Goal: Task Accomplishment & Management: Manage account settings

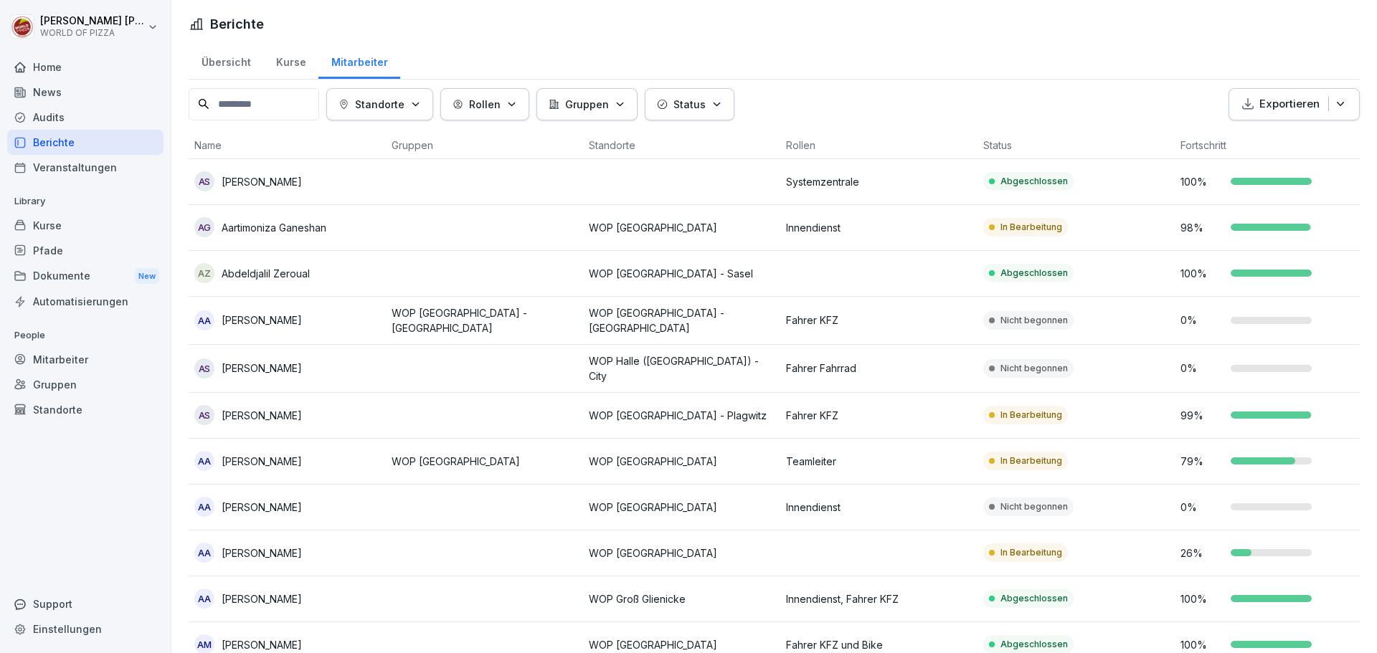
click at [42, 222] on div "Kurse" at bounding box center [85, 225] width 156 height 25
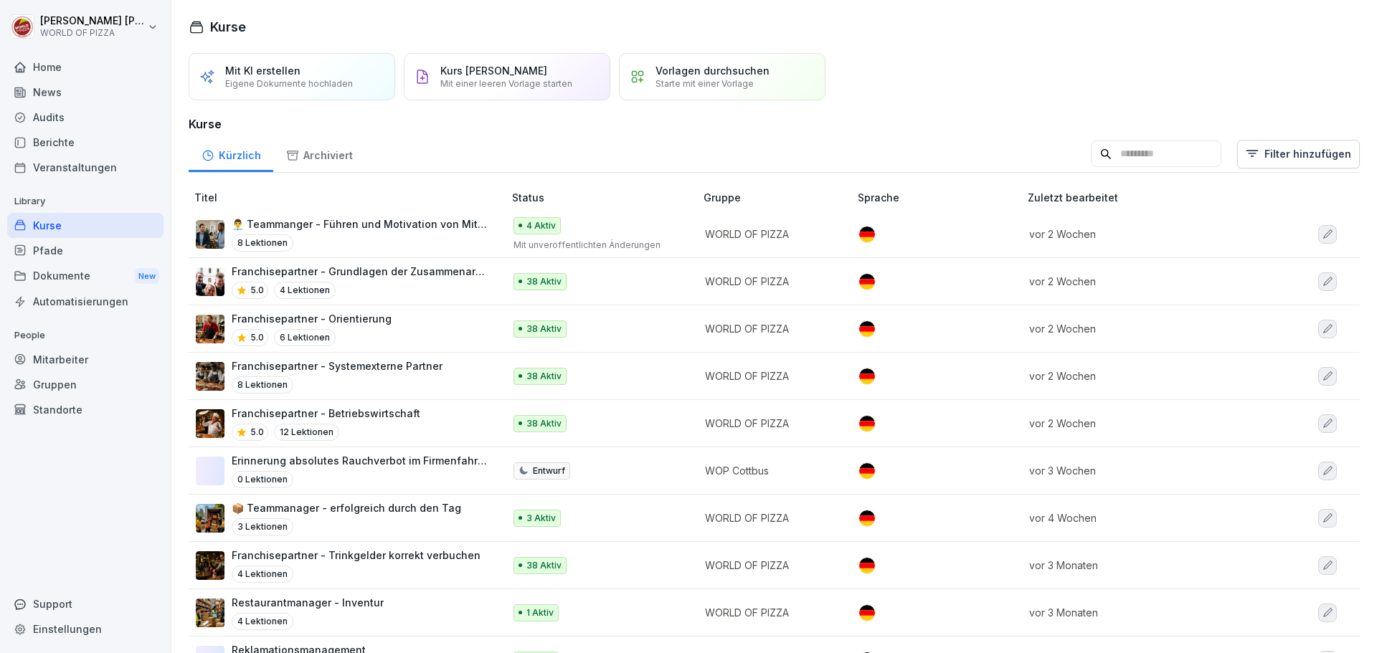
click at [384, 504] on p "📦 Teammanager - erfolgreich durch den Tag" at bounding box center [346, 507] width 229 height 15
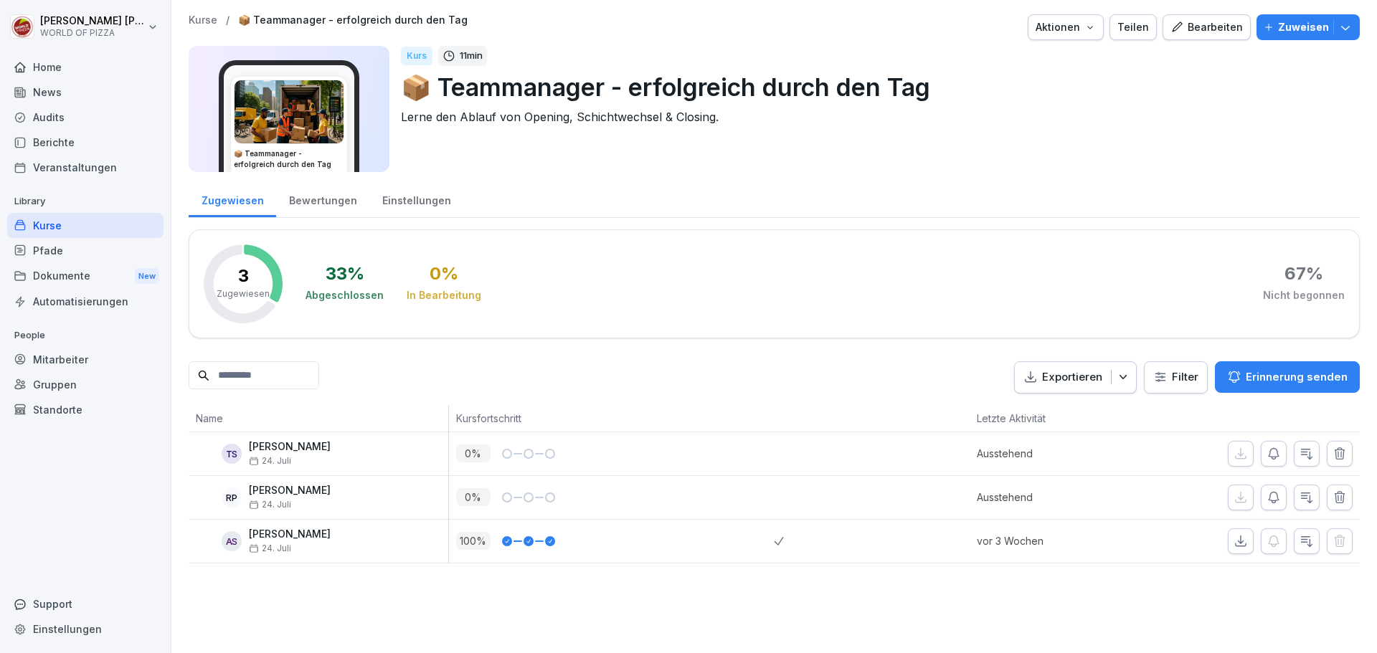
click at [410, 200] on div "Einstellungen" at bounding box center [416, 199] width 94 height 37
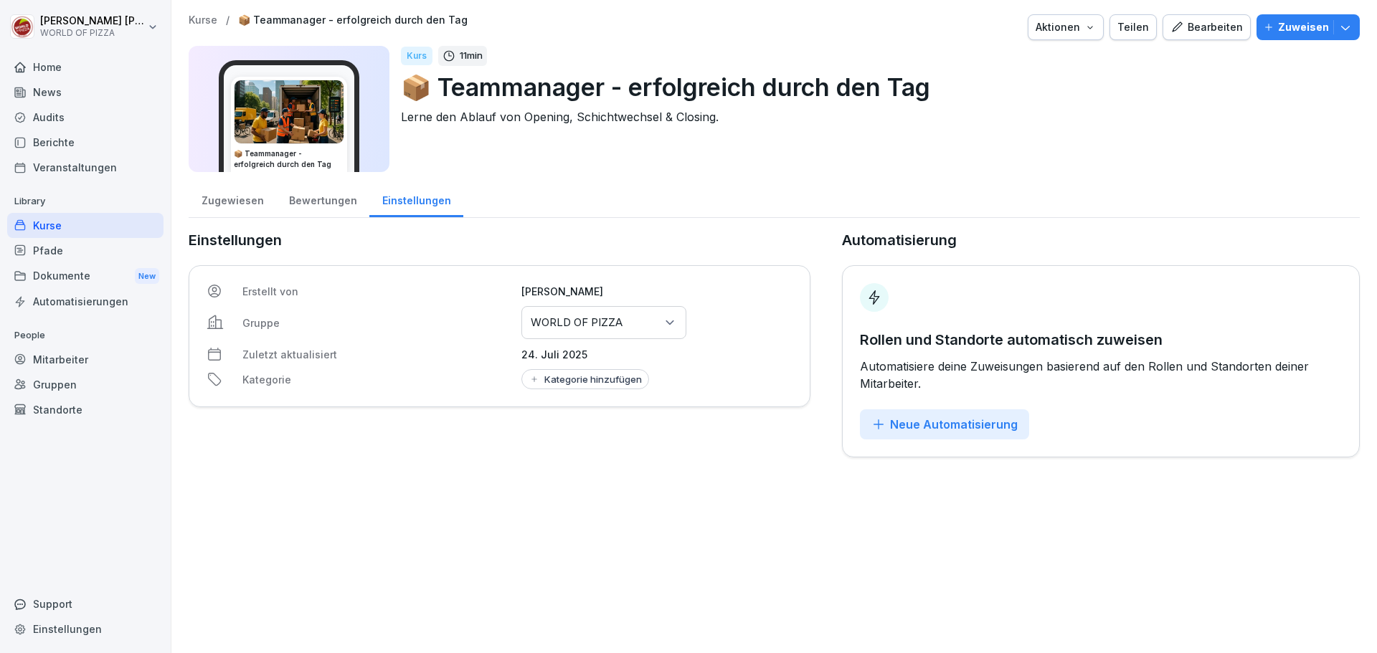
click at [318, 201] on div "Bewertungen" at bounding box center [322, 199] width 93 height 37
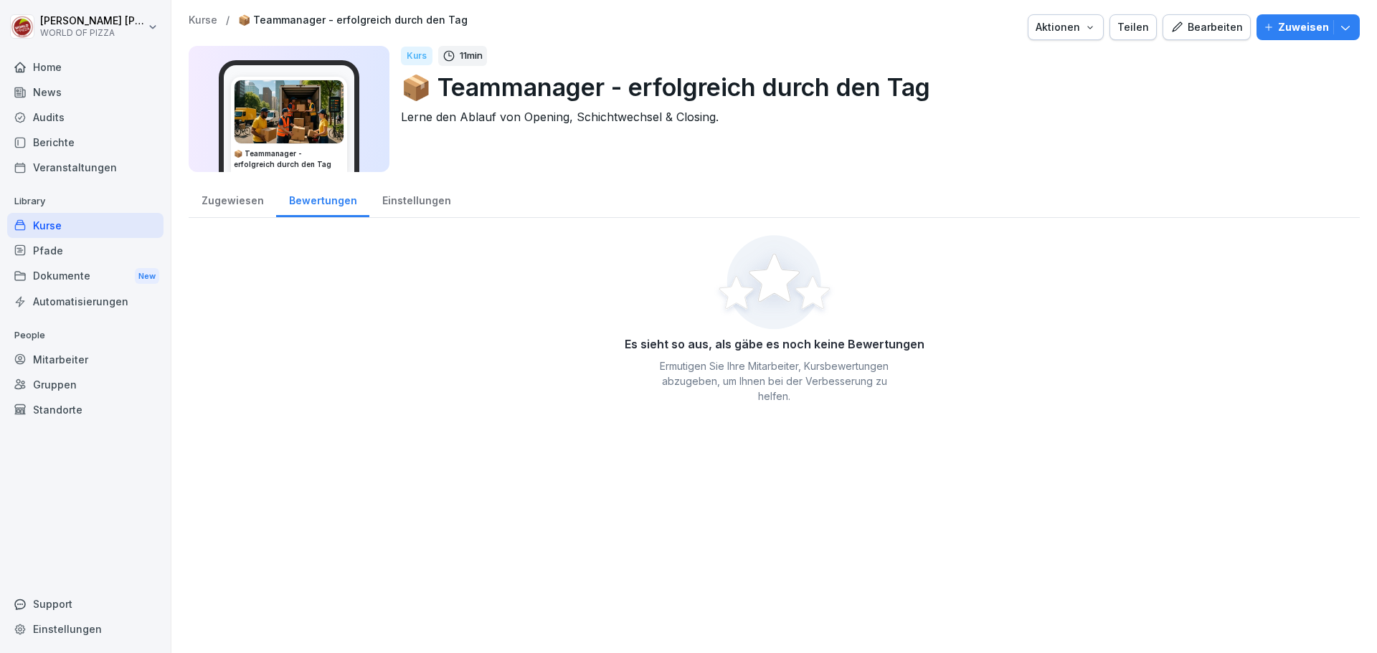
click at [240, 199] on div "Zugewiesen" at bounding box center [232, 199] width 87 height 37
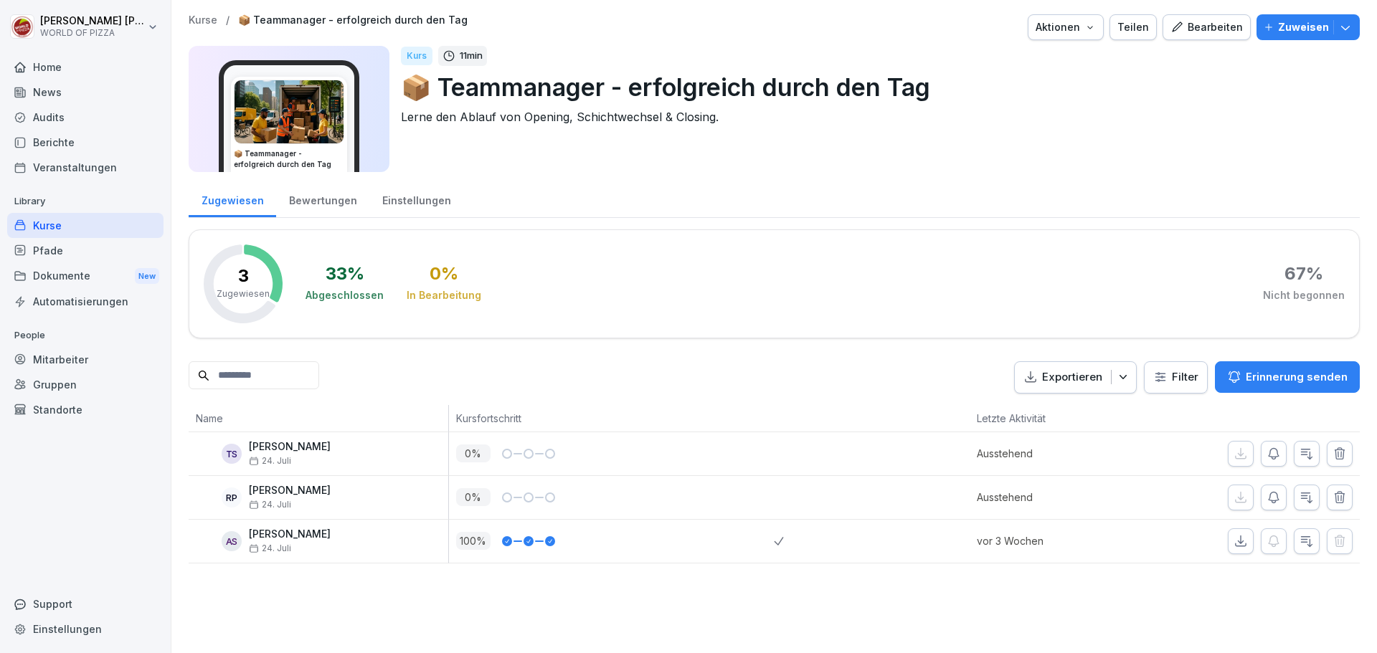
click at [1298, 28] on p "Zuweisen" at bounding box center [1303, 27] width 51 height 16
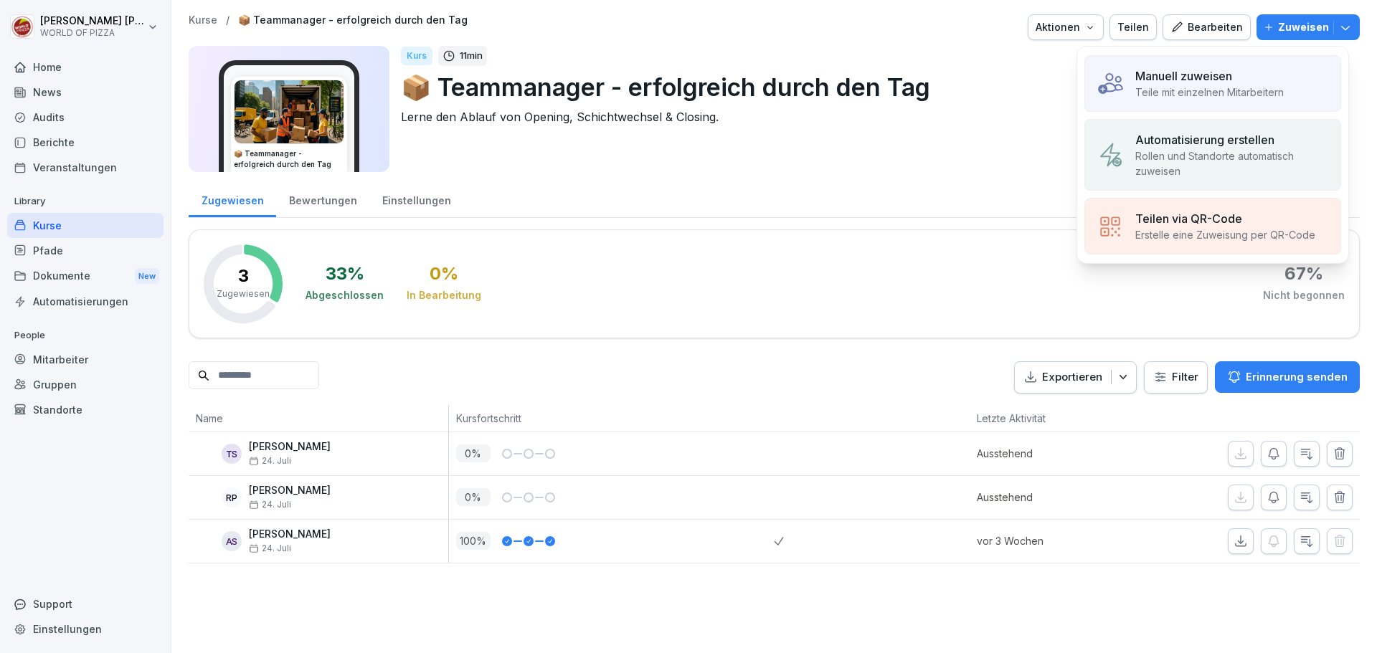
click at [1214, 82] on p "Manuell zuweisen" at bounding box center [1183, 75] width 97 height 17
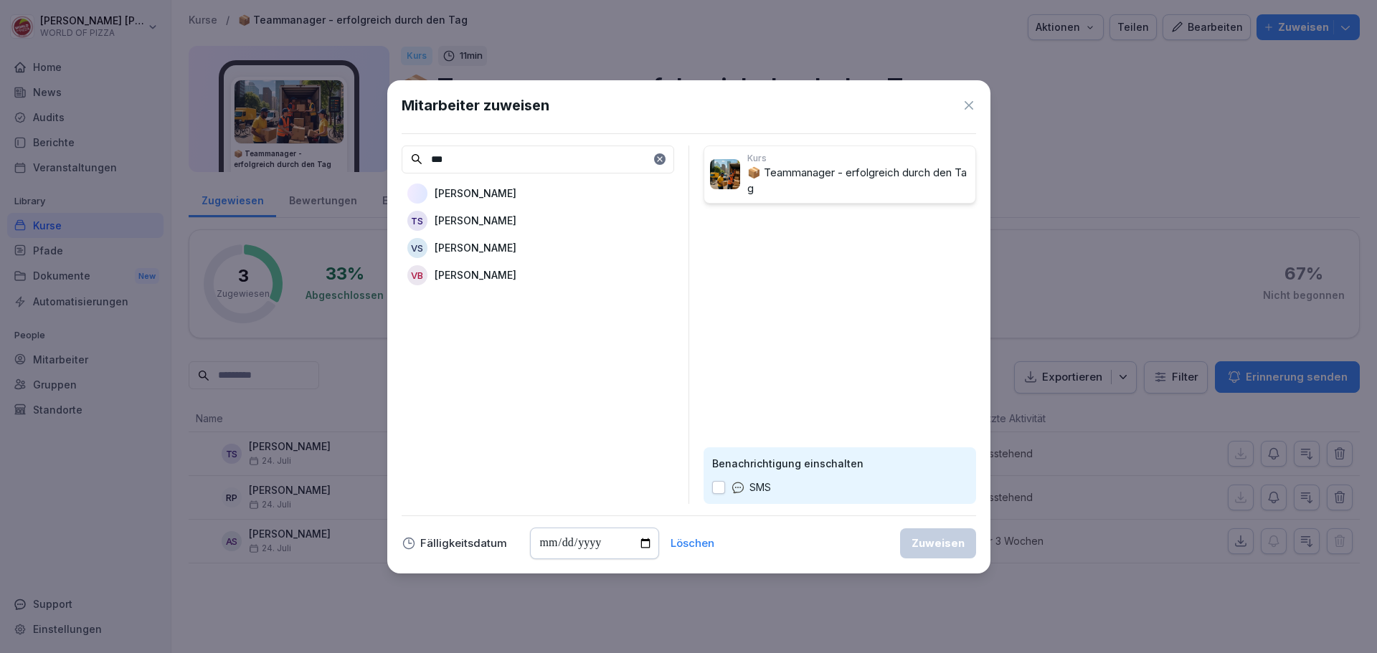
type input "***"
click at [513, 193] on div "Torsten Kaldun" at bounding box center [537, 194] width 272 height 26
click at [937, 540] on div "Zuweisen" at bounding box center [937, 544] width 53 height 16
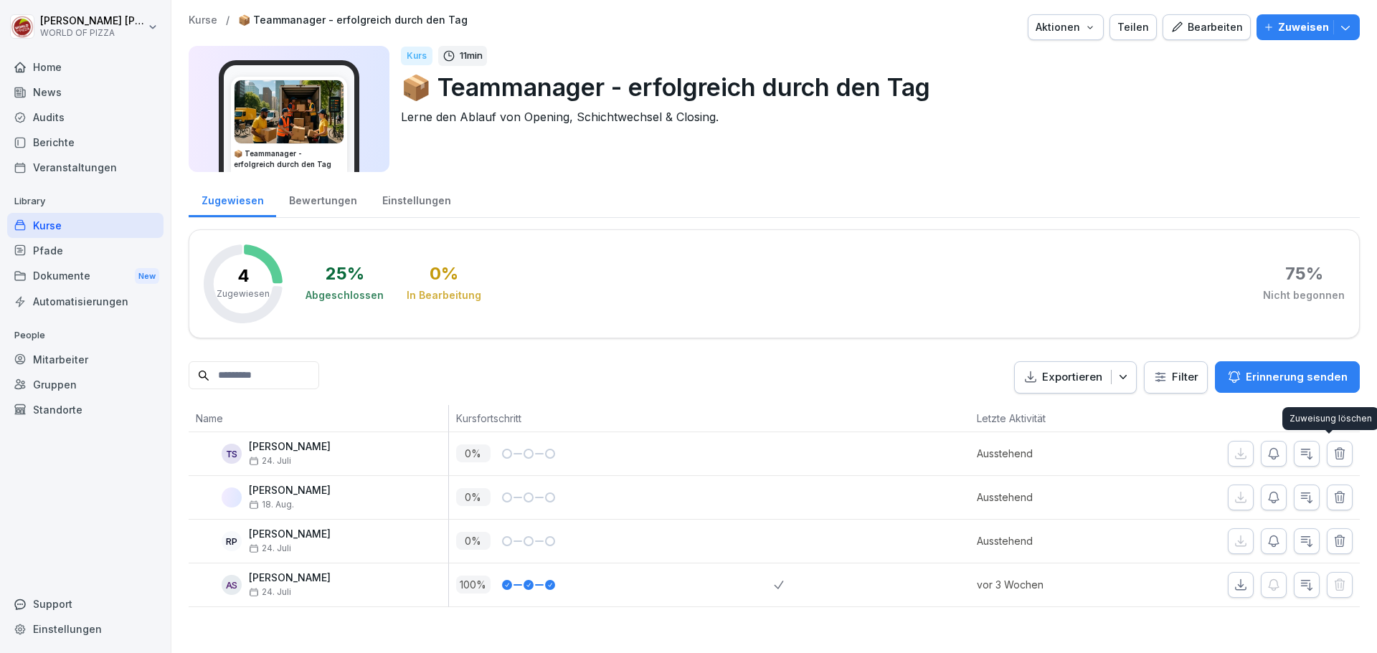
click at [1334, 457] on icon "button" at bounding box center [1338, 452] width 9 height 11
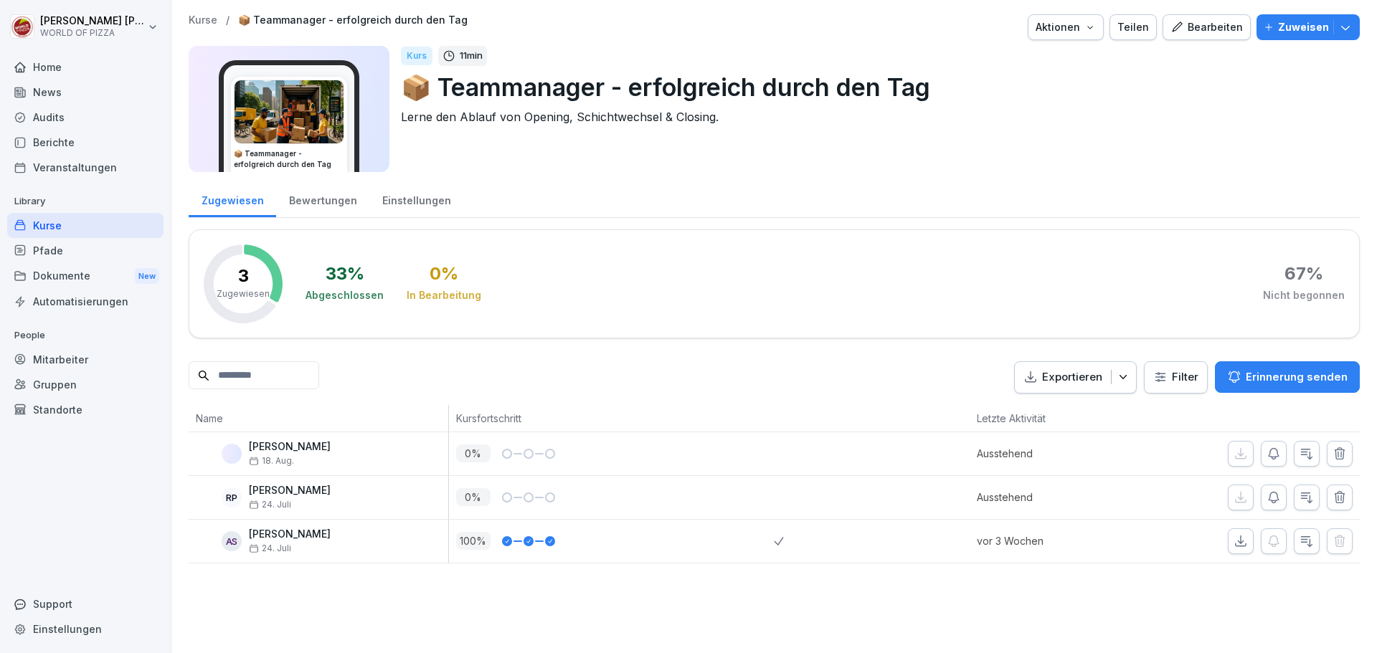
click at [59, 227] on div "Kurse" at bounding box center [85, 225] width 156 height 25
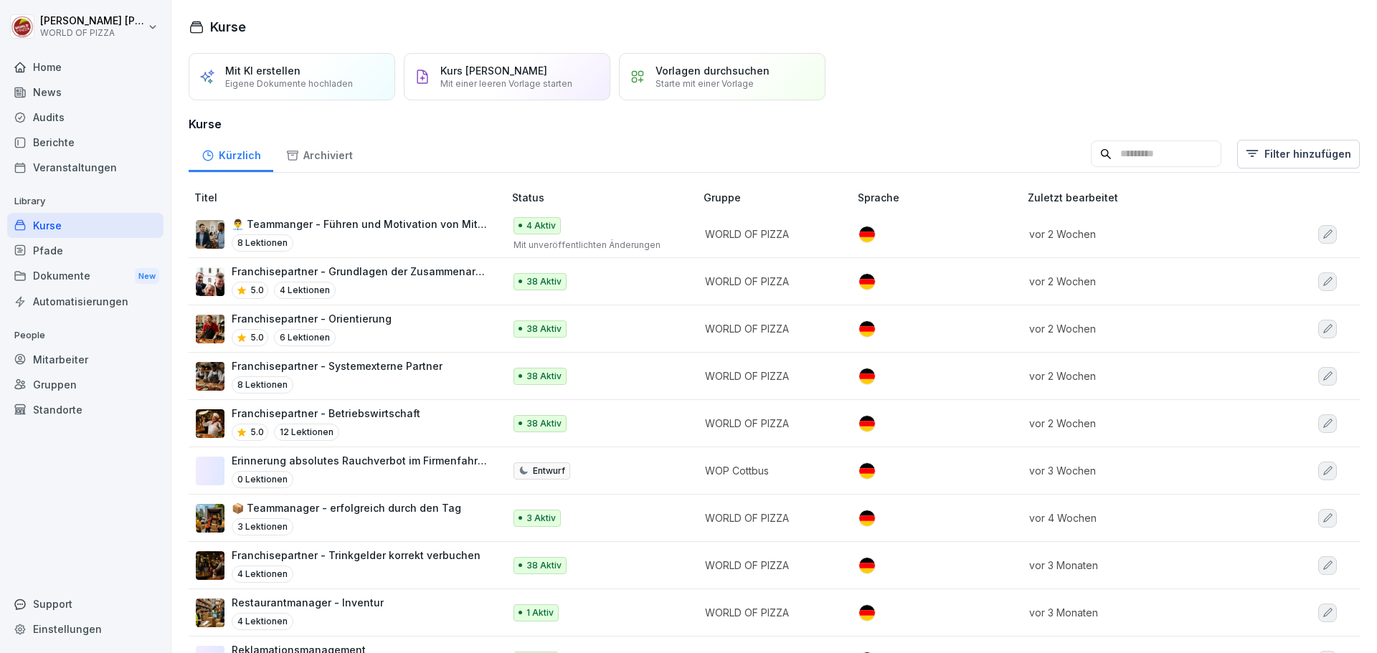
click at [1169, 158] on input at bounding box center [1155, 154] width 130 height 27
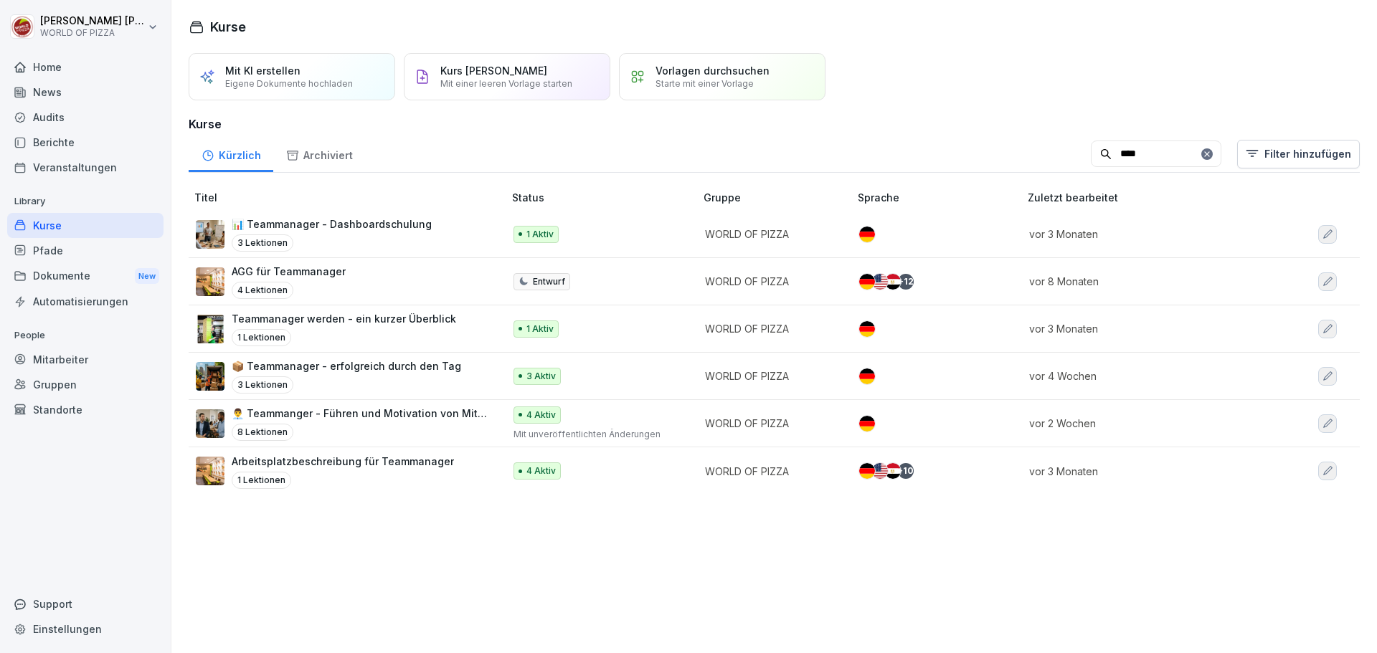
type input "****"
click at [351, 323] on p "Teammanager werden - ein kurzer Überblick" at bounding box center [344, 318] width 224 height 15
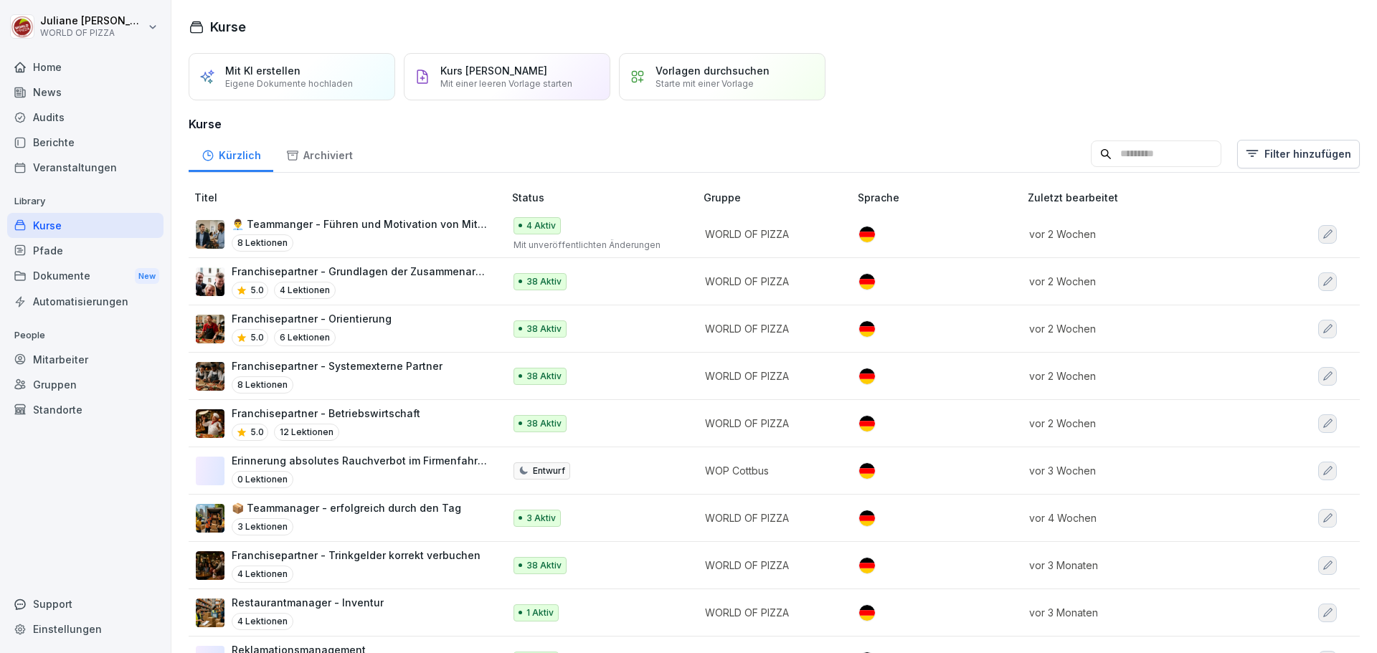
scroll to position [72, 0]
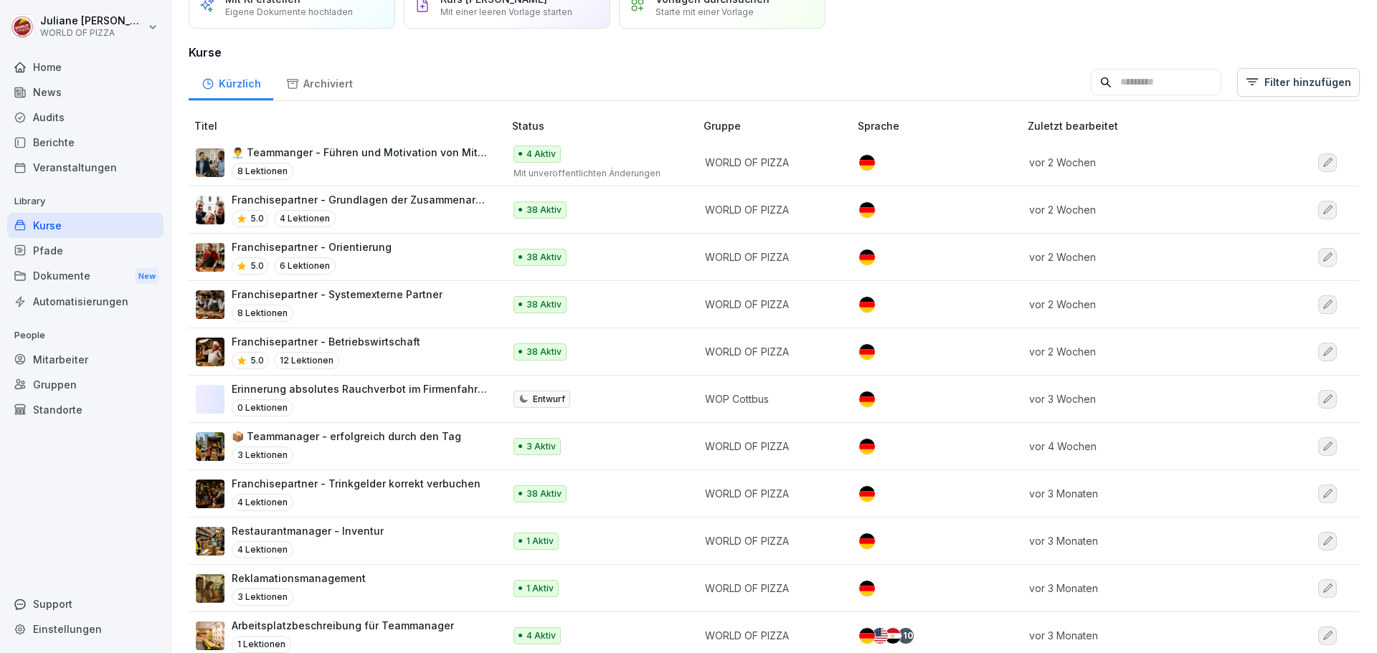
click at [369, 386] on p "Erinnerung absolutes Rauchverbot im Firmenfahrzeug" at bounding box center [360, 388] width 257 height 15
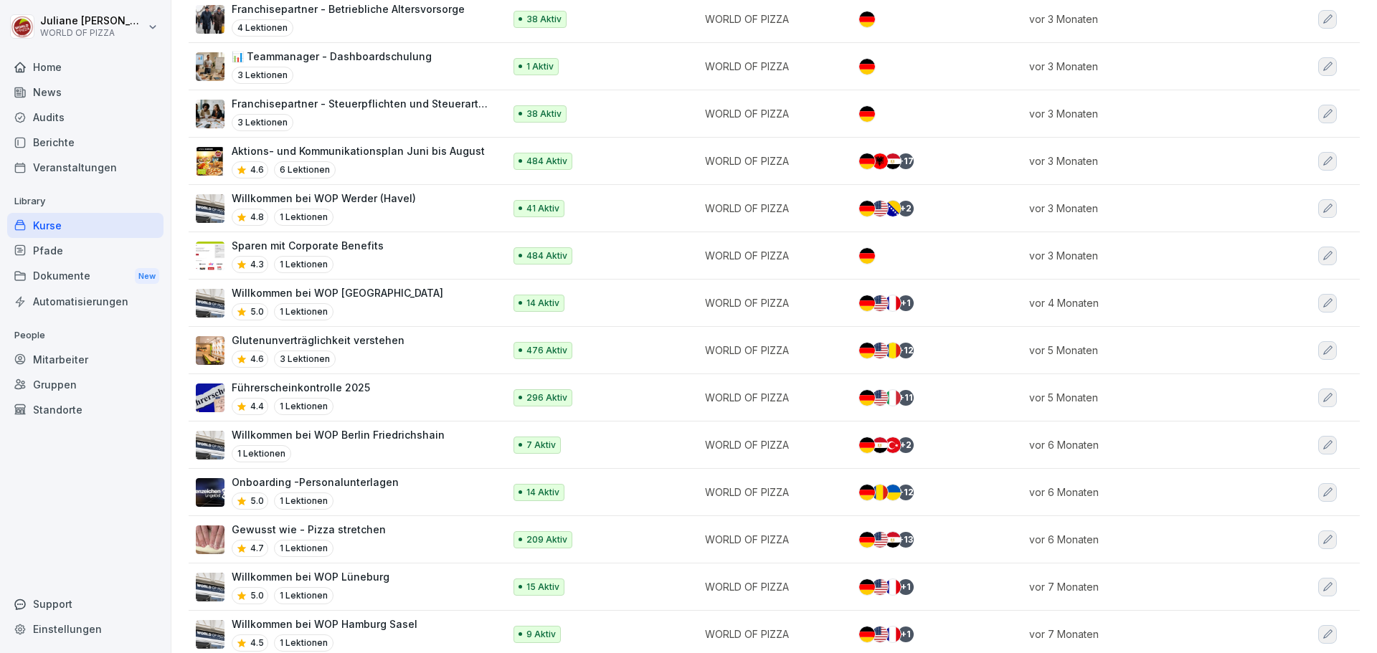
scroll to position [1075, 0]
